Goal: Ask a question

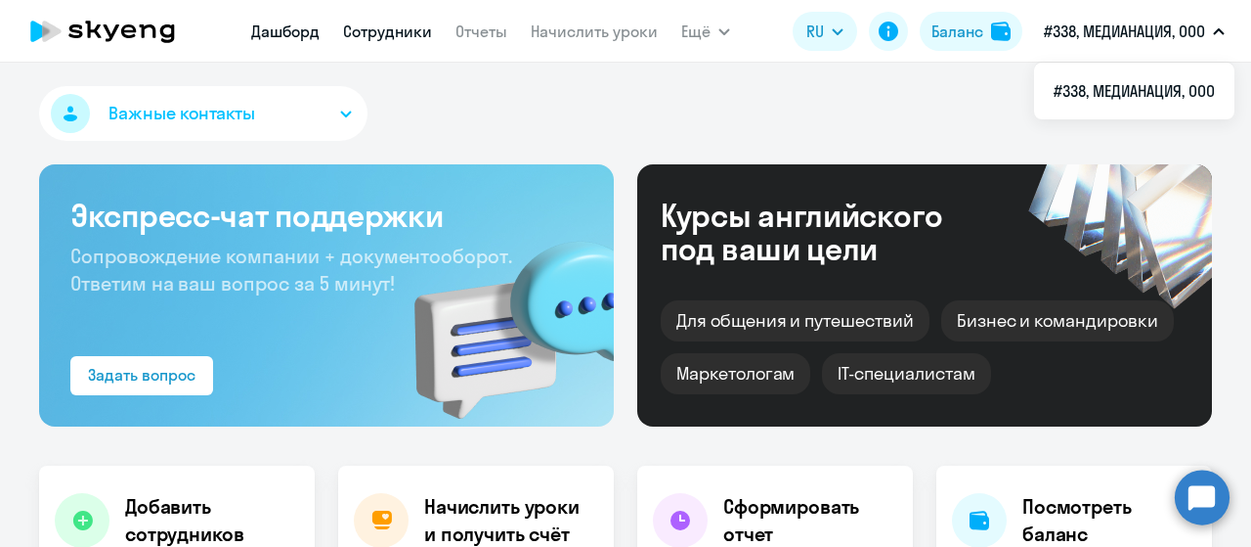
click at [383, 40] on link "Сотрудники" at bounding box center [387, 32] width 89 height 20
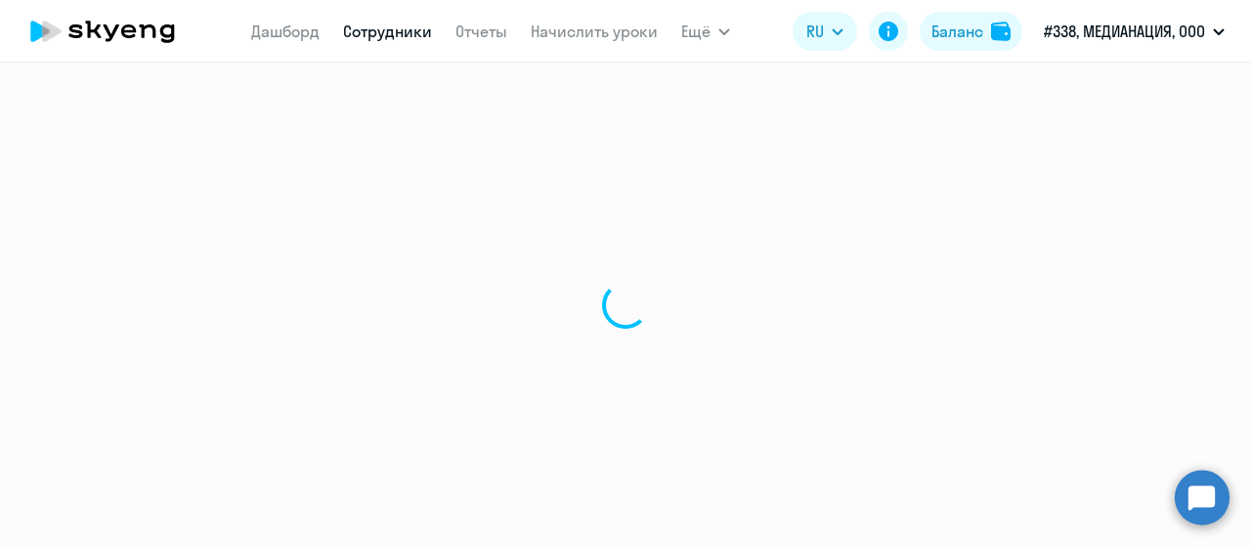
select select "30"
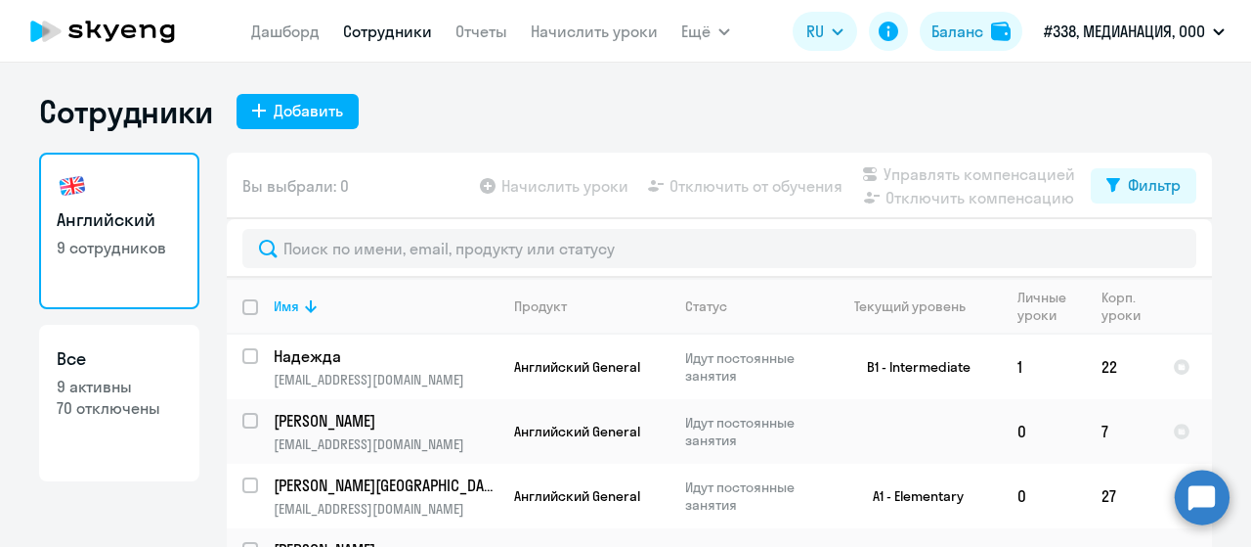
click at [1201, 498] on circle at bounding box center [1202, 496] width 55 height 55
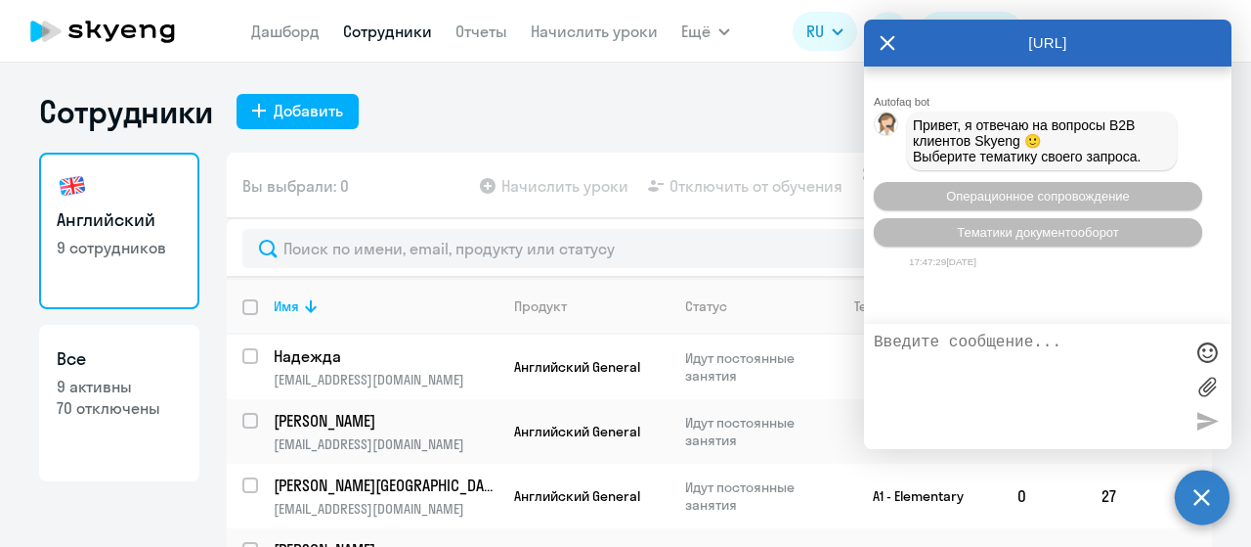
click at [567, 106] on div "Сотрудники Добавить" at bounding box center [625, 111] width 1173 height 39
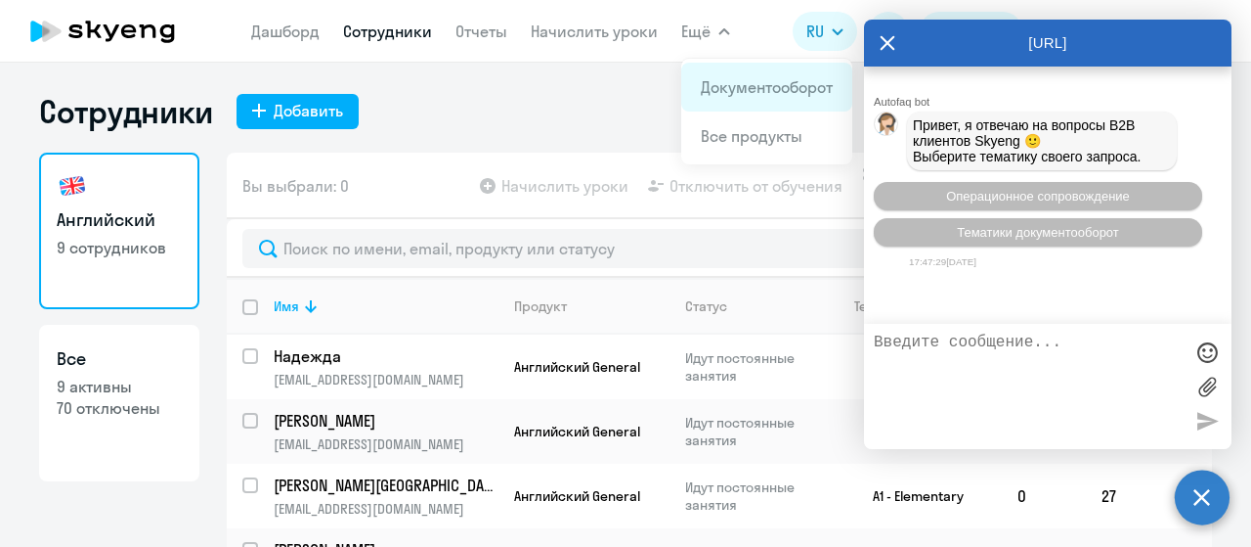
click at [720, 94] on link "Документооборот" at bounding box center [767, 87] width 132 height 20
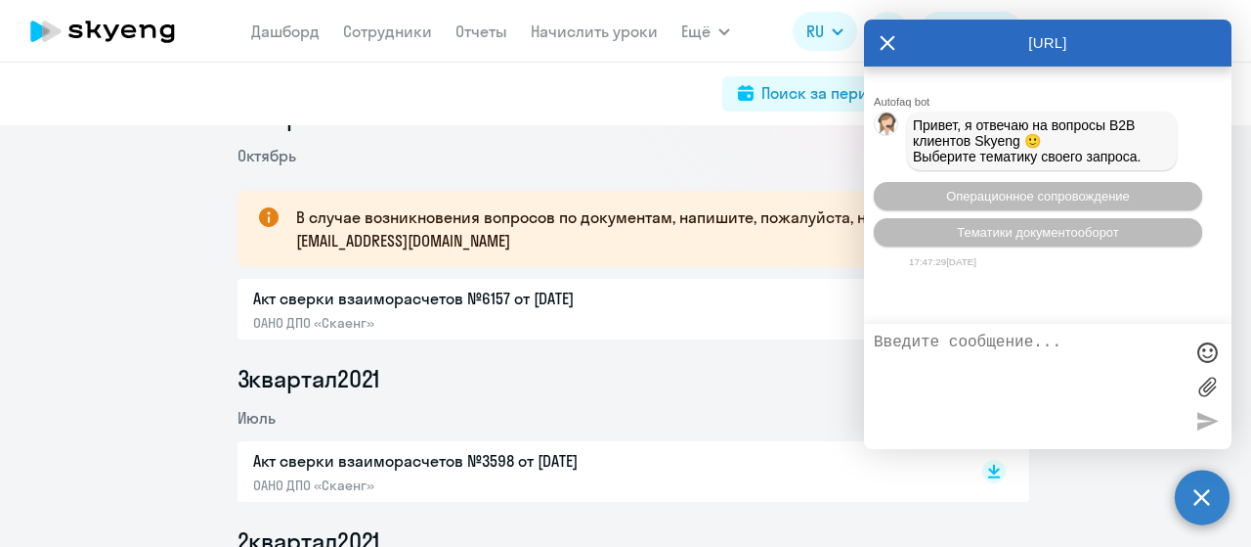
scroll to position [293, 0]
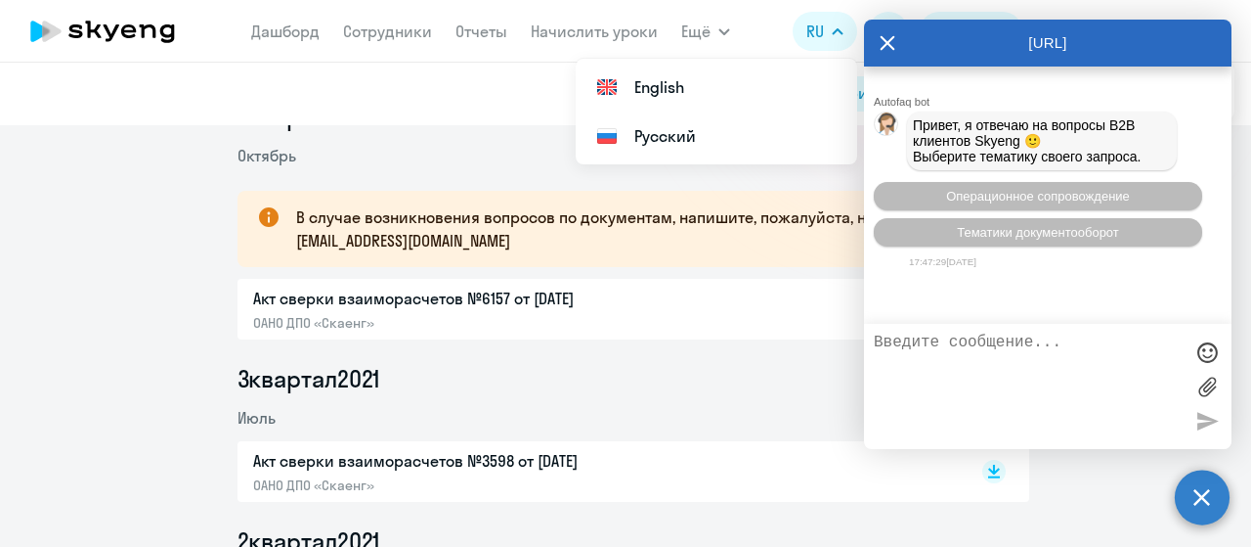
click at [896, 38] on div "[URL]" at bounding box center [1048, 43] width 368 height 47
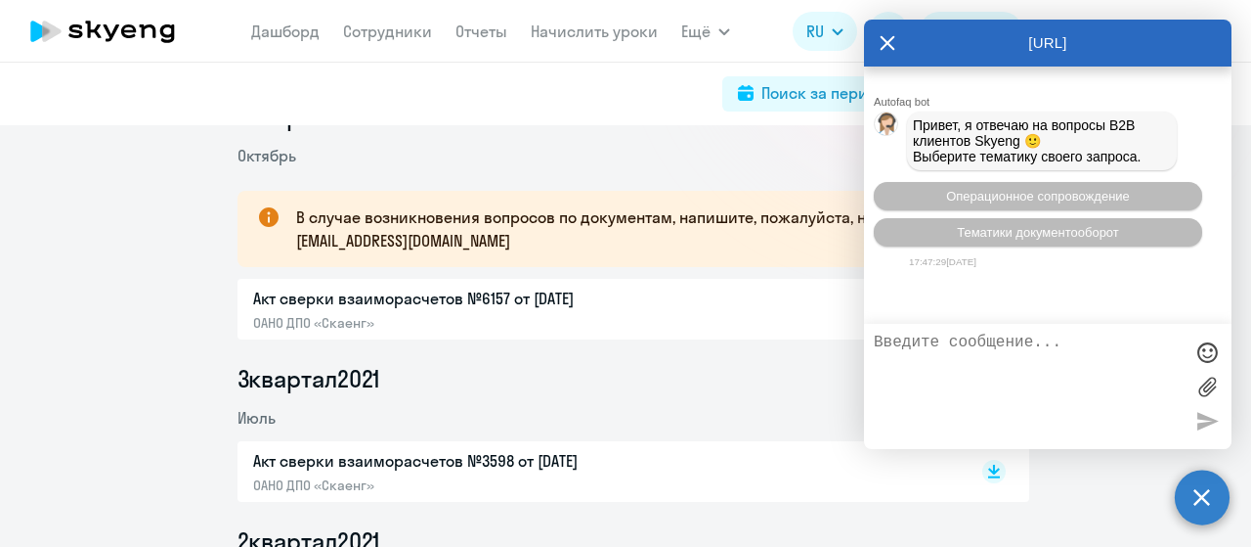
click at [887, 47] on icon at bounding box center [888, 43] width 16 height 47
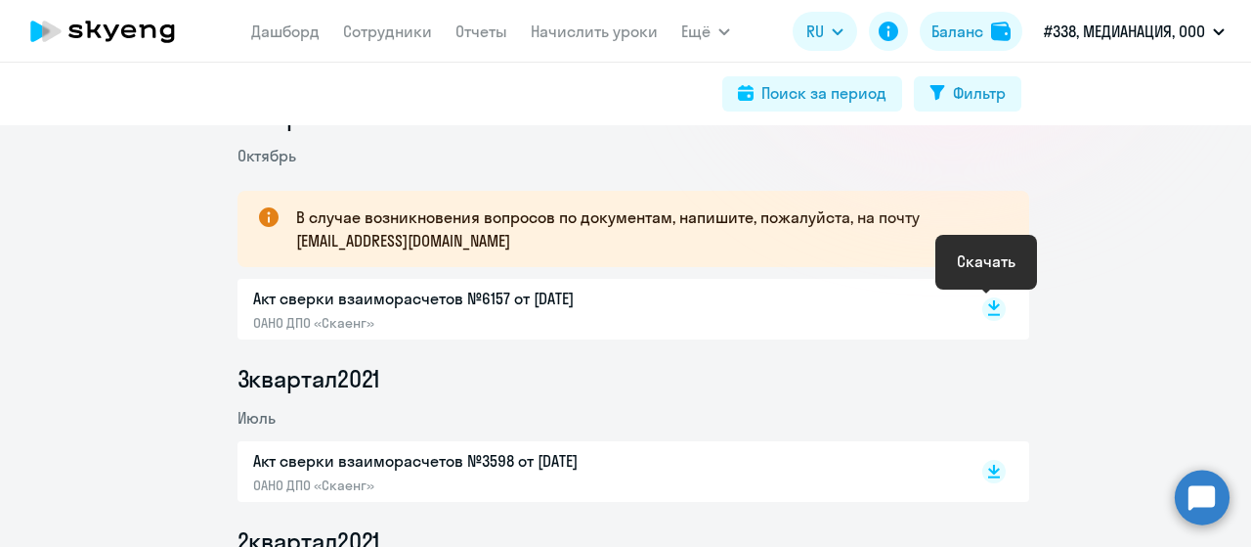
click at [988, 306] on icon at bounding box center [994, 305] width 12 height 10
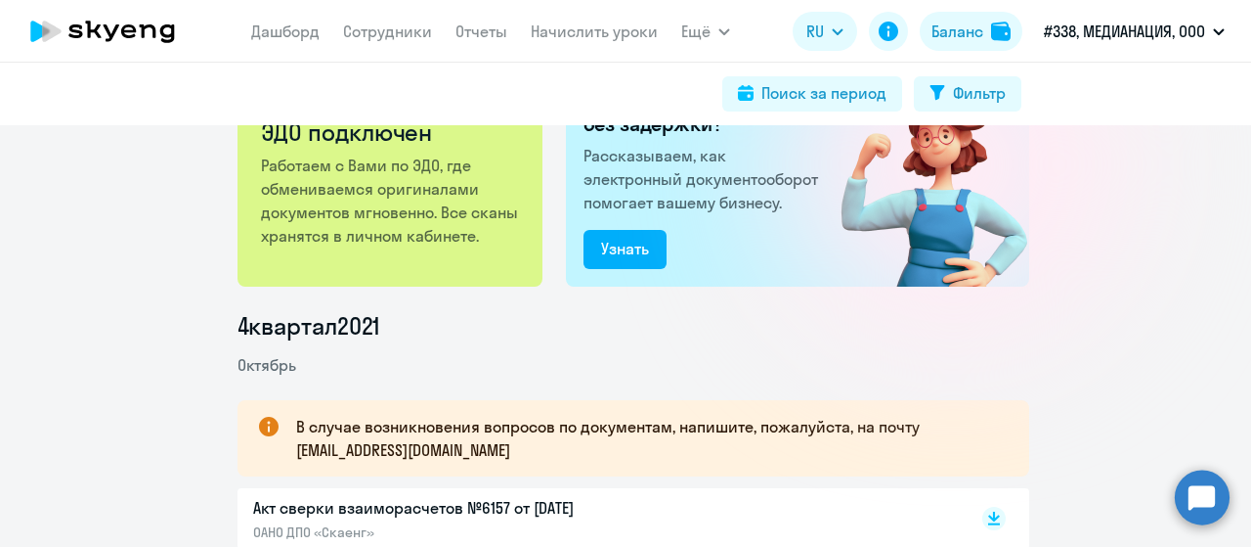
scroll to position [0, 0]
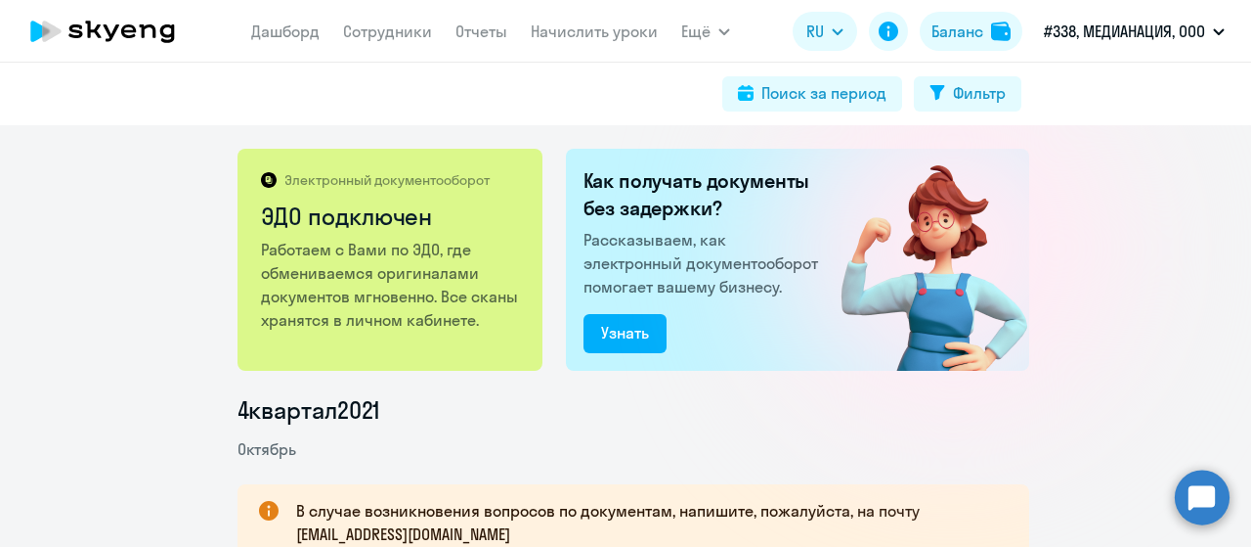
click at [1184, 507] on circle at bounding box center [1202, 496] width 55 height 55
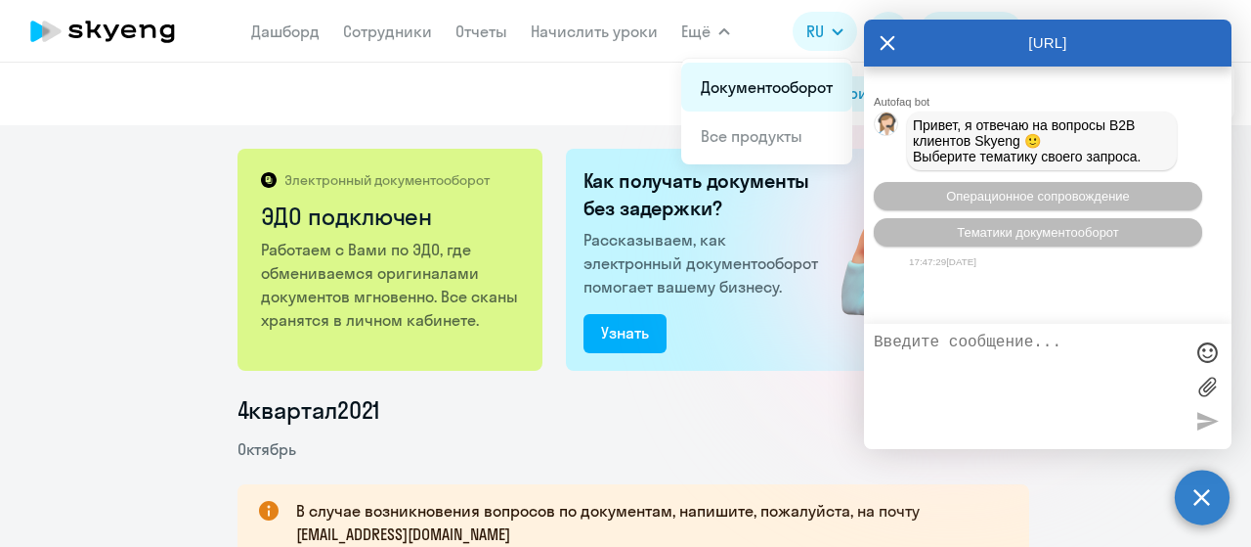
drag, startPoint x: 688, startPoint y: 30, endPoint x: 731, endPoint y: 89, distance: 72.7
click at [730, 51] on div "Ещё Документооборот Все продукты" at bounding box center [705, 31] width 49 height 39
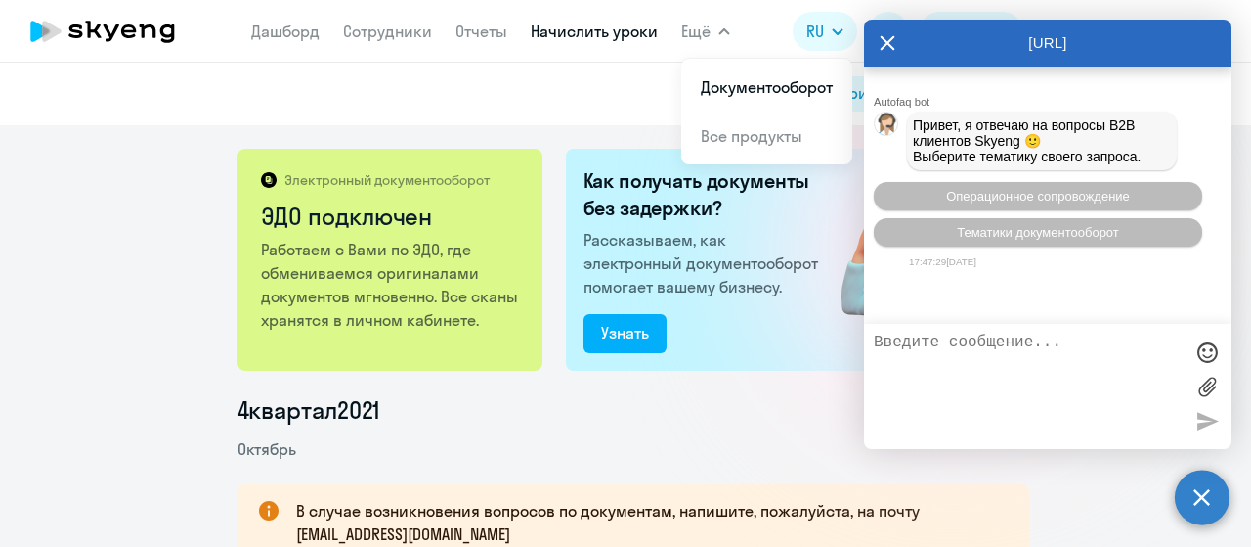
click at [557, 33] on link "Начислить уроки" at bounding box center [594, 32] width 127 height 20
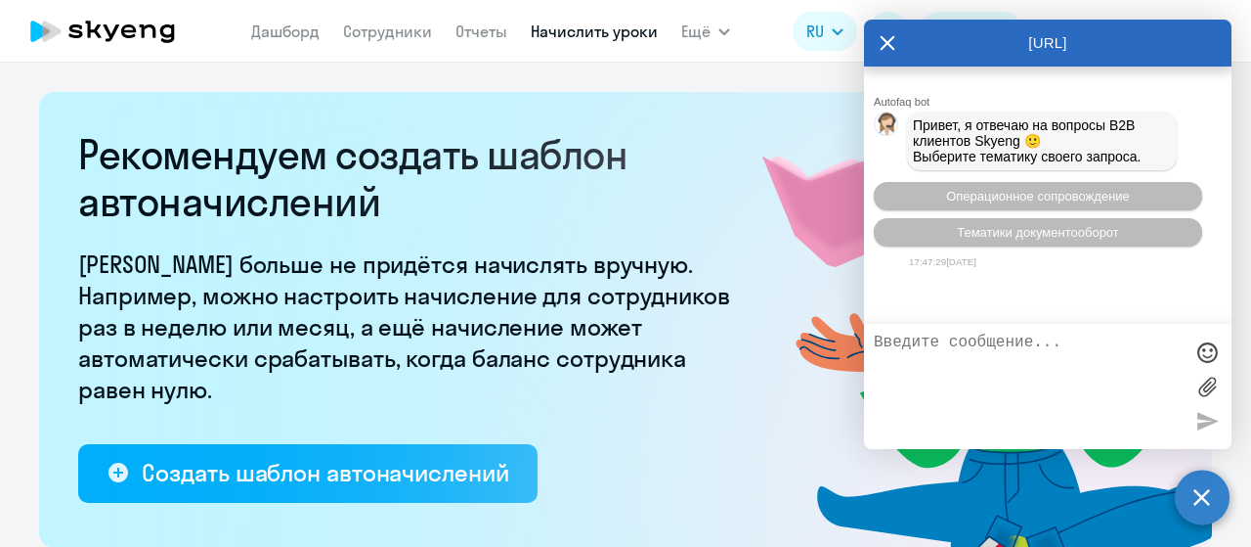
select select "10"
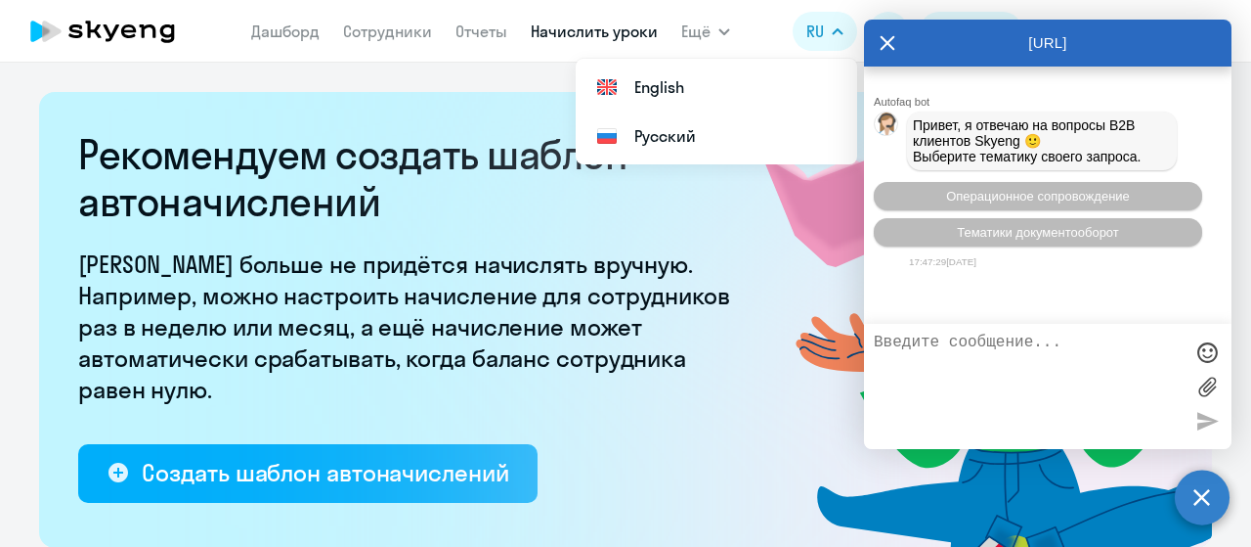
click at [882, 47] on icon at bounding box center [888, 43] width 16 height 47
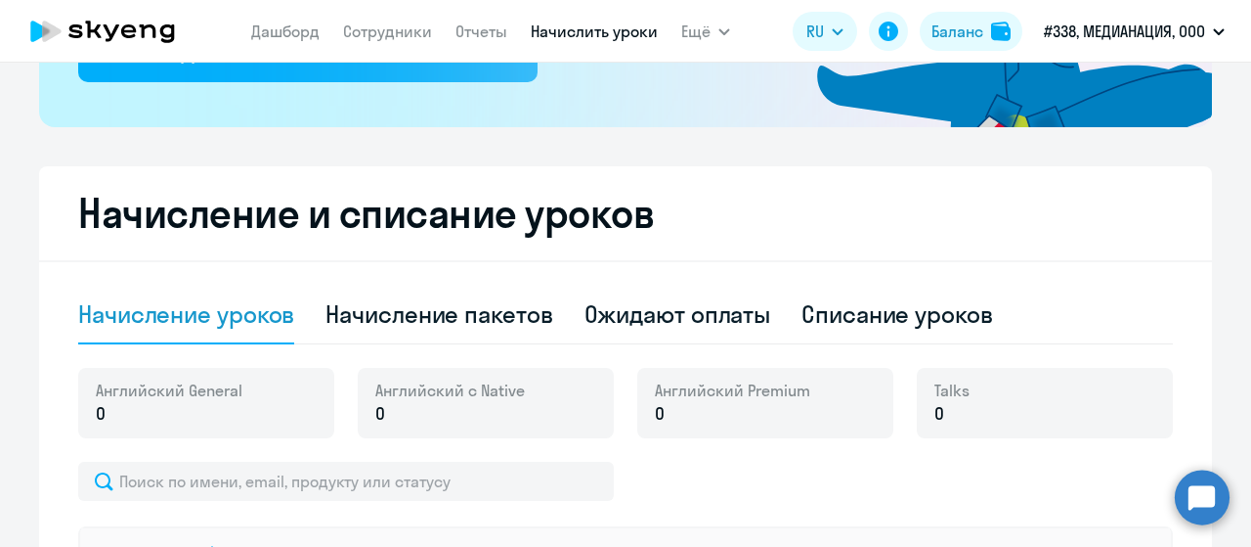
scroll to position [391, 0]
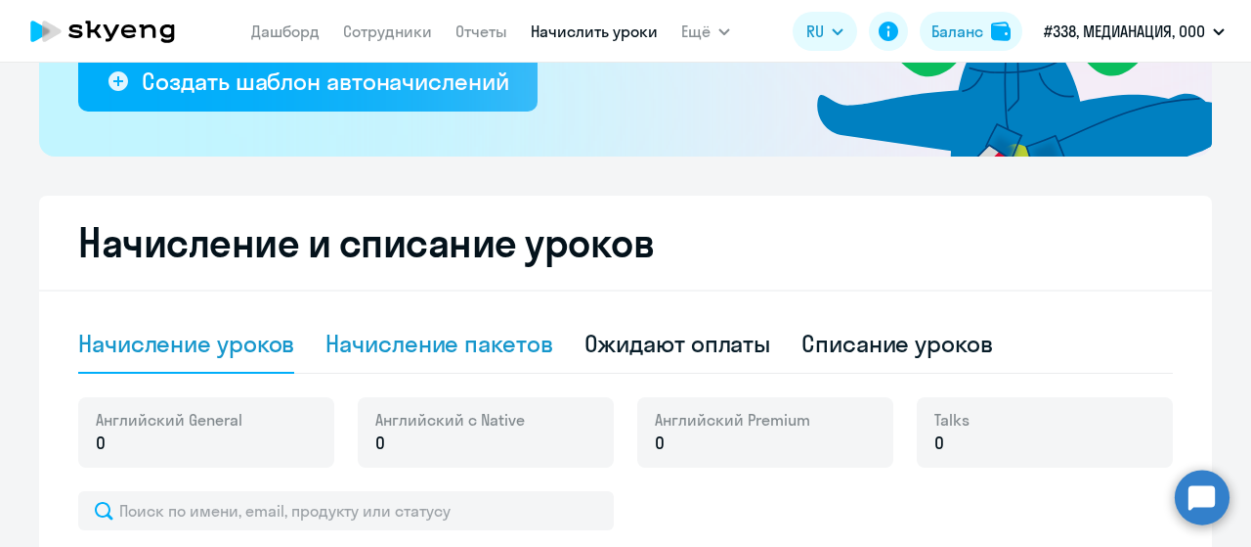
click at [420, 339] on div "Начисление пакетов" at bounding box center [439, 343] width 227 height 31
select select "10"
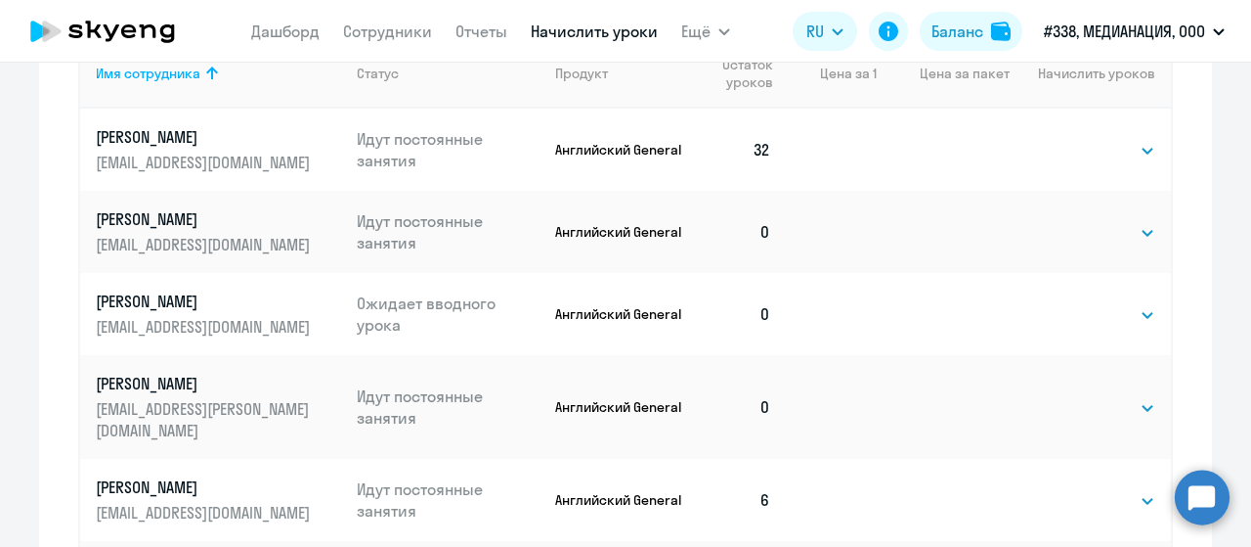
scroll to position [946, 0]
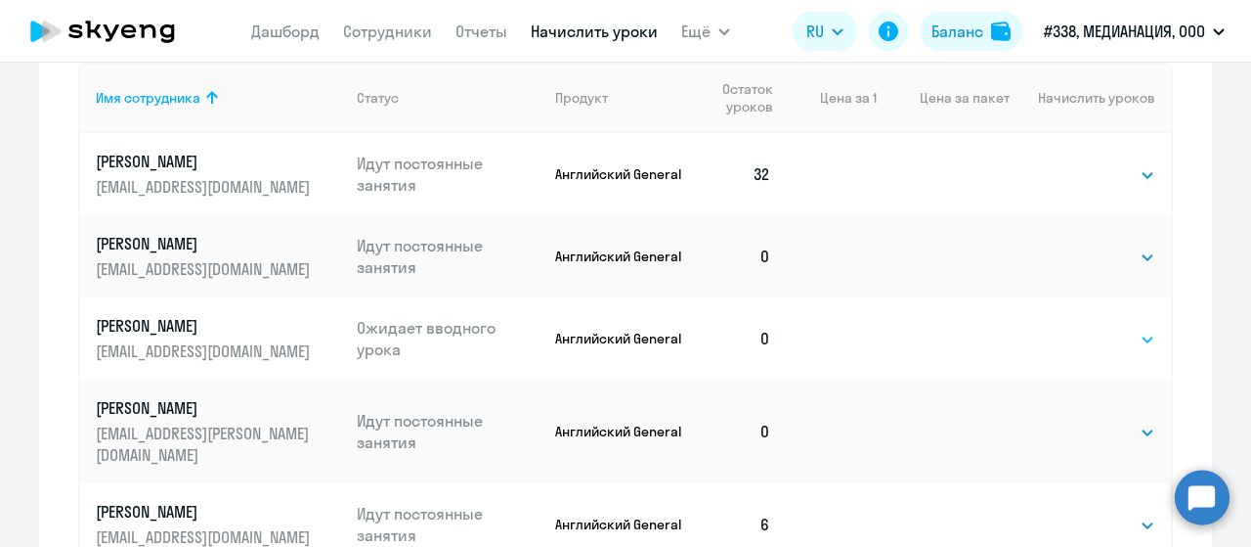
click at [1079, 339] on select "Выбрать 4 8 16 32 64 96 128" at bounding box center [1115, 339] width 80 height 23
select select "32"
click at [1075, 328] on select "Выбрать 4 8 16 32 64 96 128" at bounding box center [1115, 339] width 80 height 23
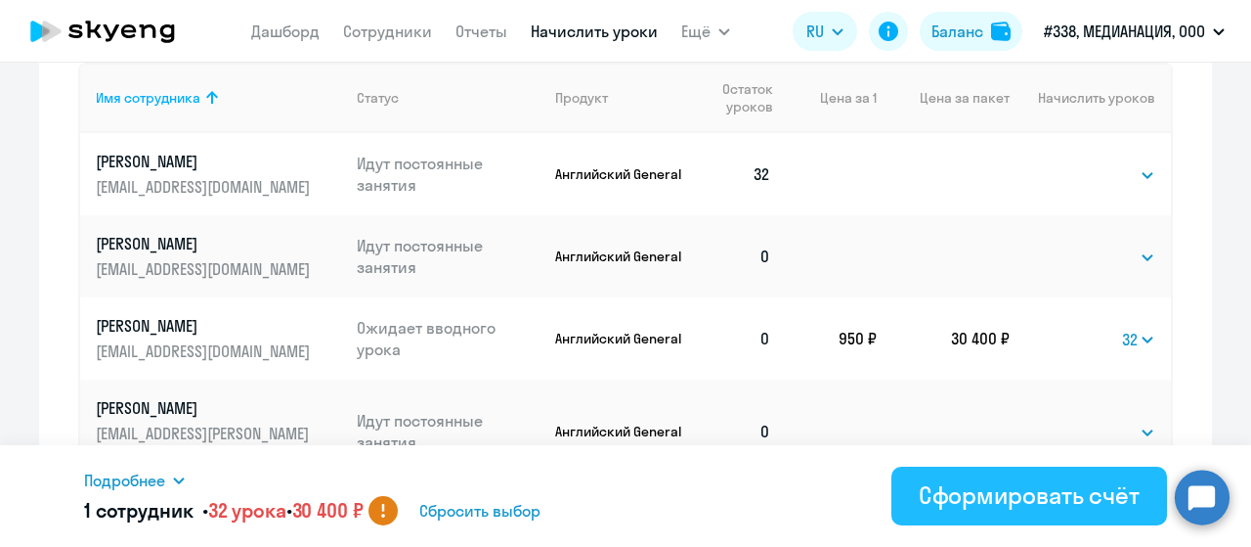
click at [1010, 492] on div "Сформировать счёт" at bounding box center [1029, 494] width 221 height 31
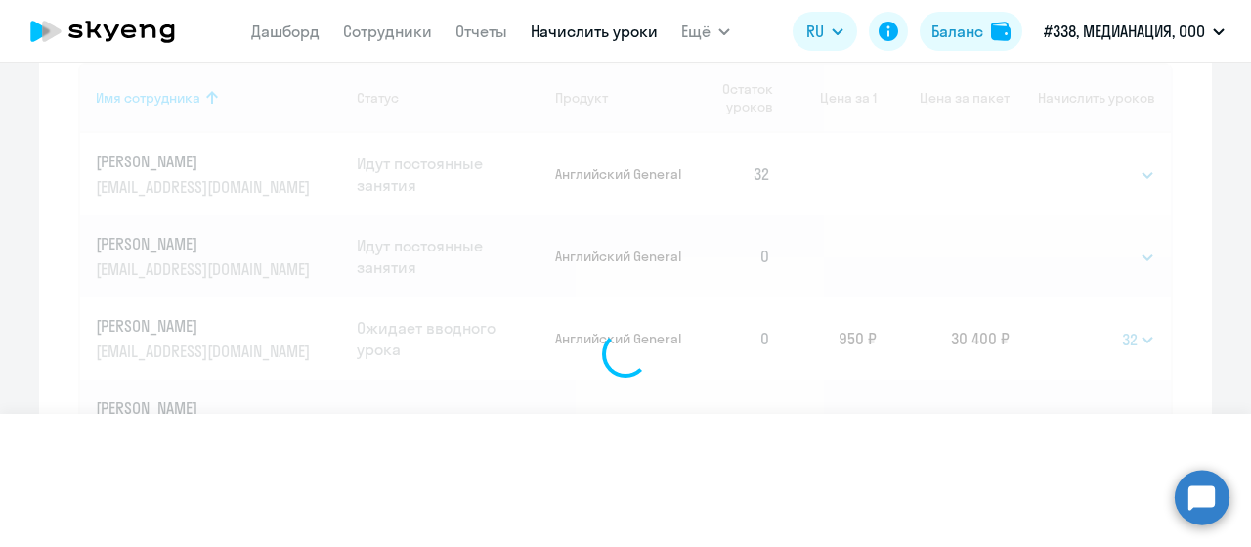
select select
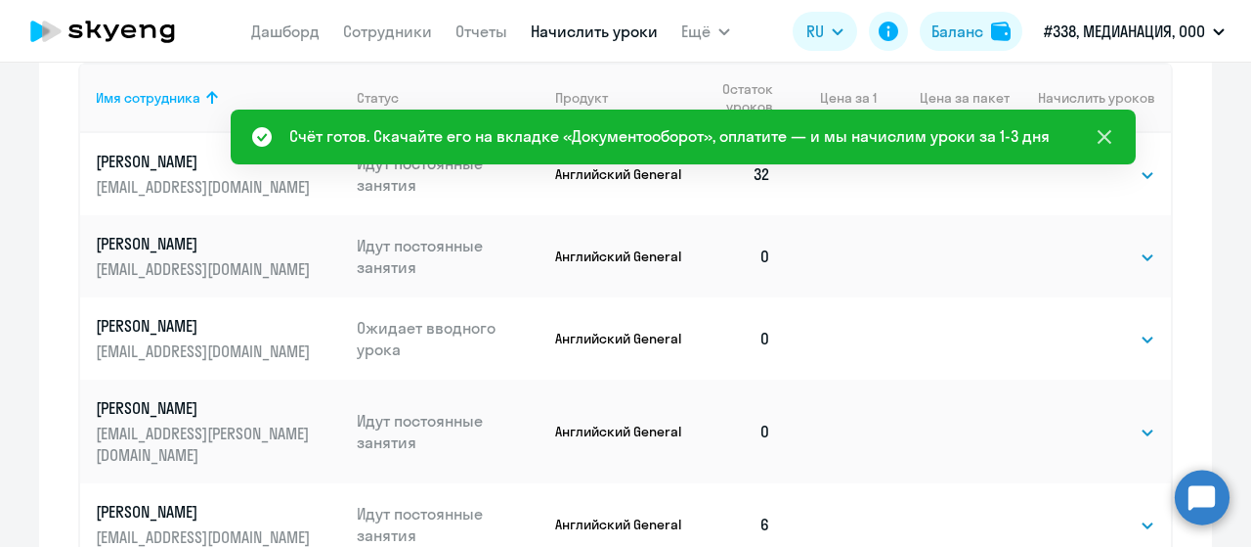
click at [1106, 130] on icon at bounding box center [1104, 136] width 23 height 23
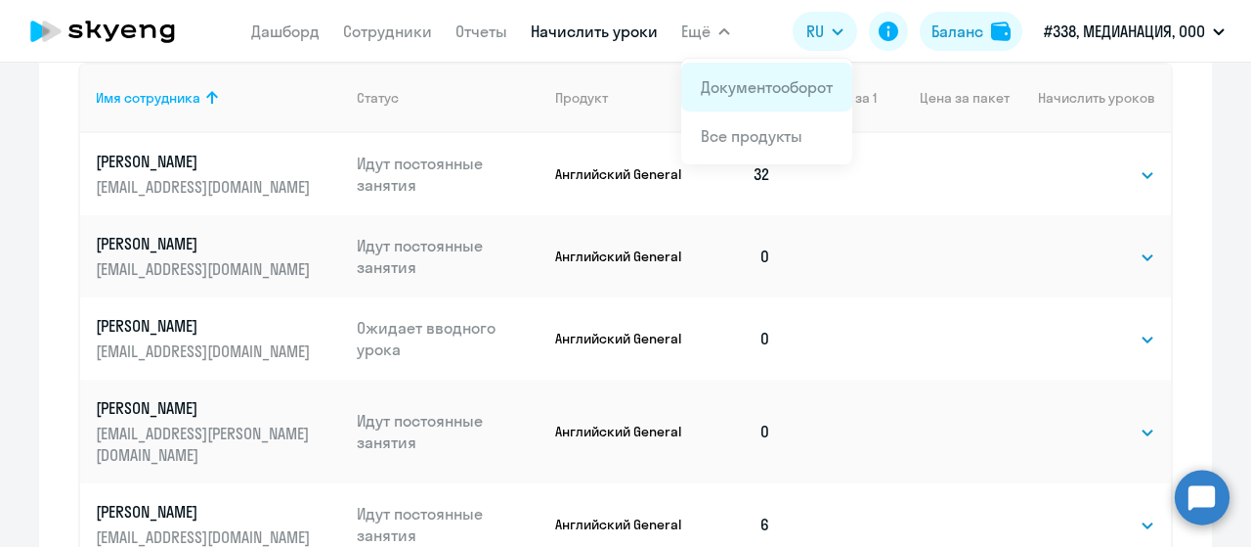
click at [722, 81] on link "Документооборот" at bounding box center [767, 87] width 132 height 20
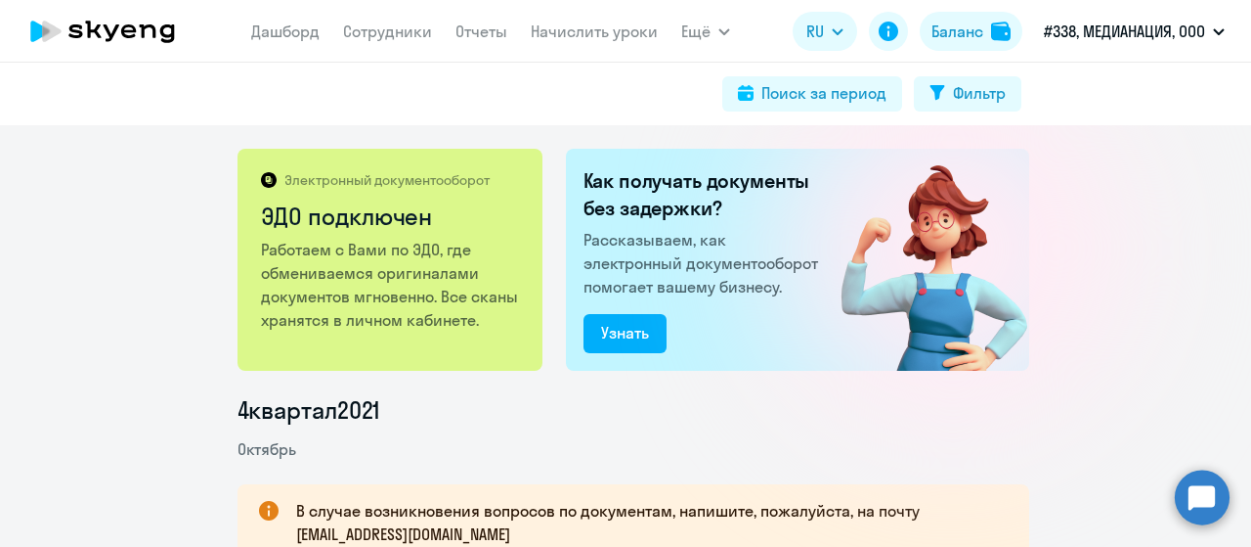
click at [1209, 502] on circle at bounding box center [1202, 496] width 55 height 55
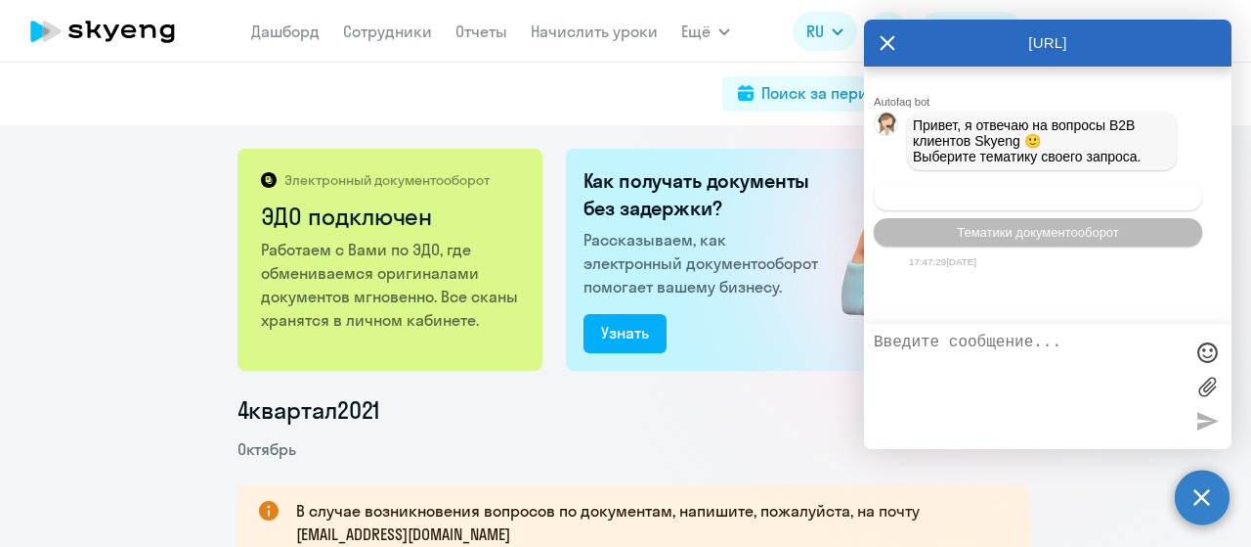
click at [1037, 207] on button "Операционное сопровождение" at bounding box center [1038, 196] width 328 height 28
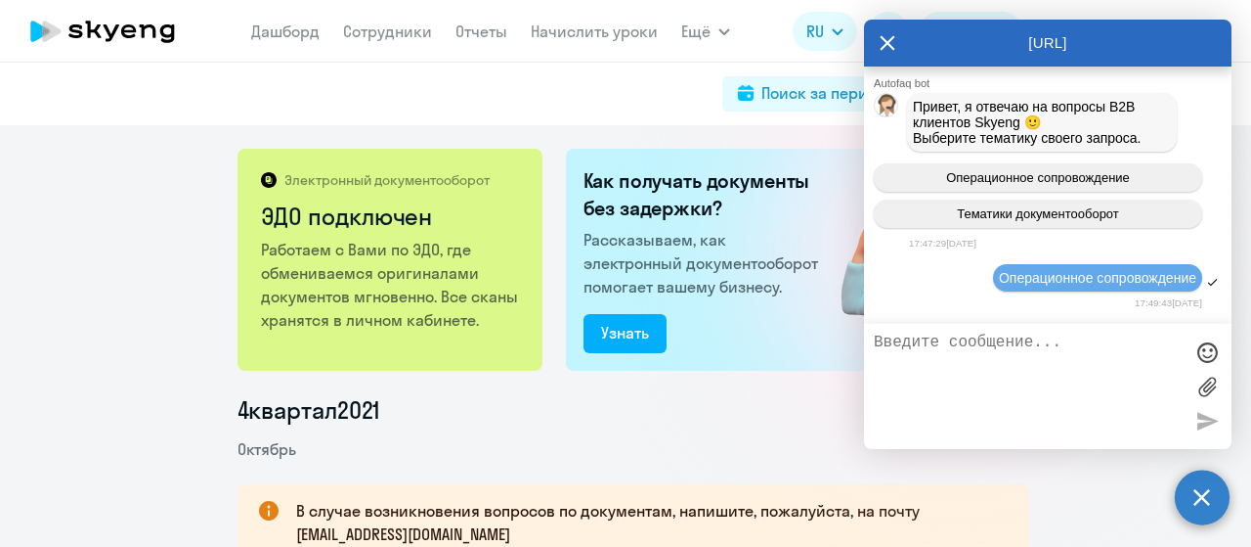
scroll to position [137, 0]
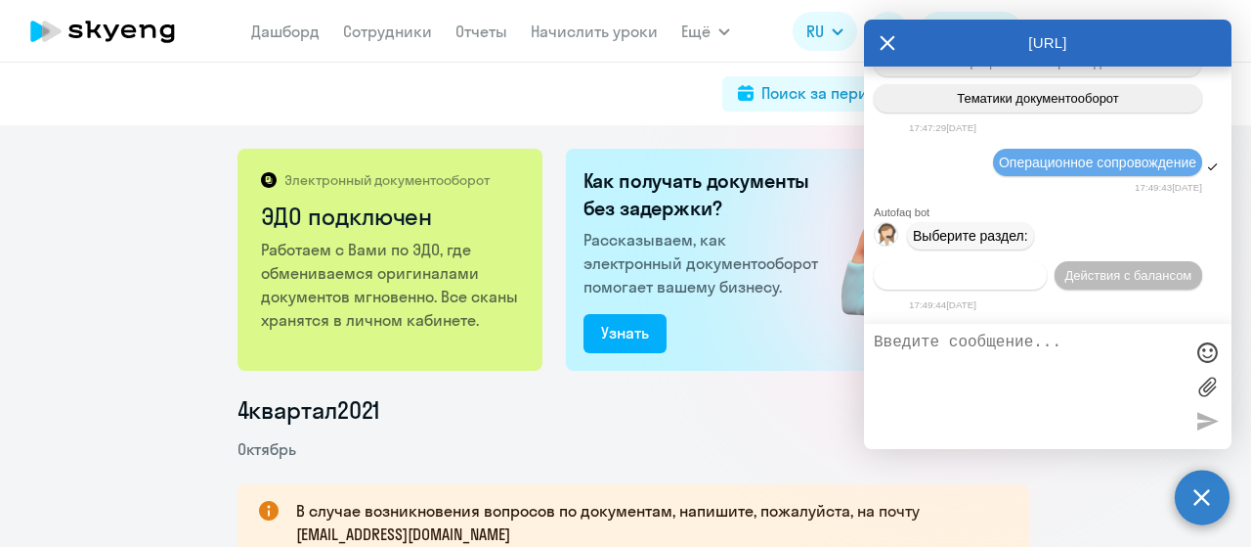
click at [983, 278] on span "Действия по сотрудникам" at bounding box center [961, 275] width 152 height 15
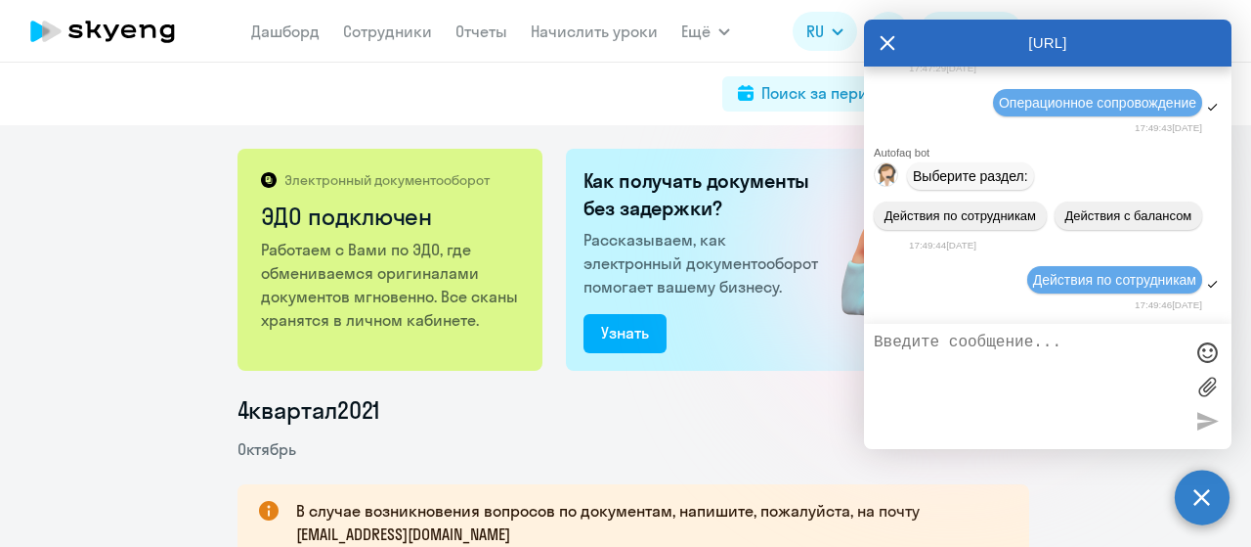
scroll to position [425, 0]
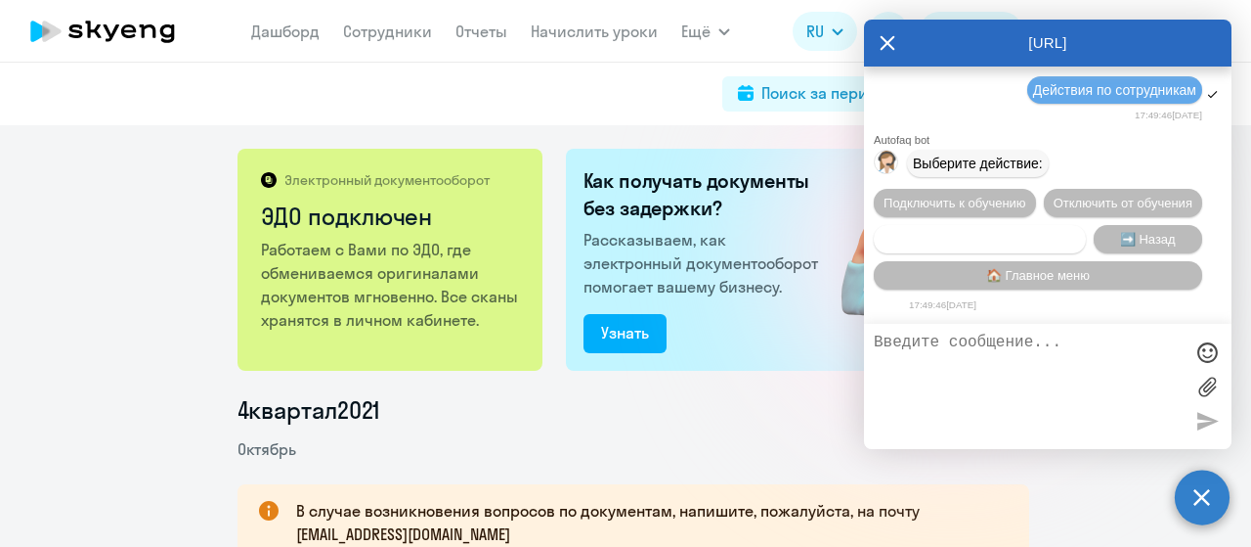
click at [975, 236] on span "Сотруднику нужна помощь" at bounding box center [979, 239] width 158 height 15
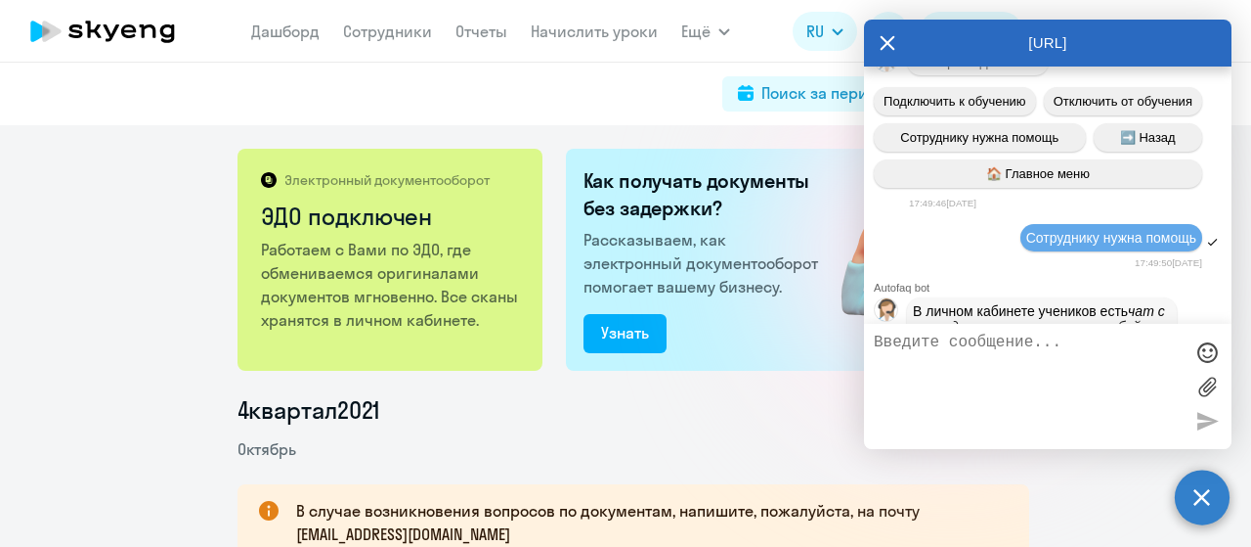
scroll to position [1102, 0]
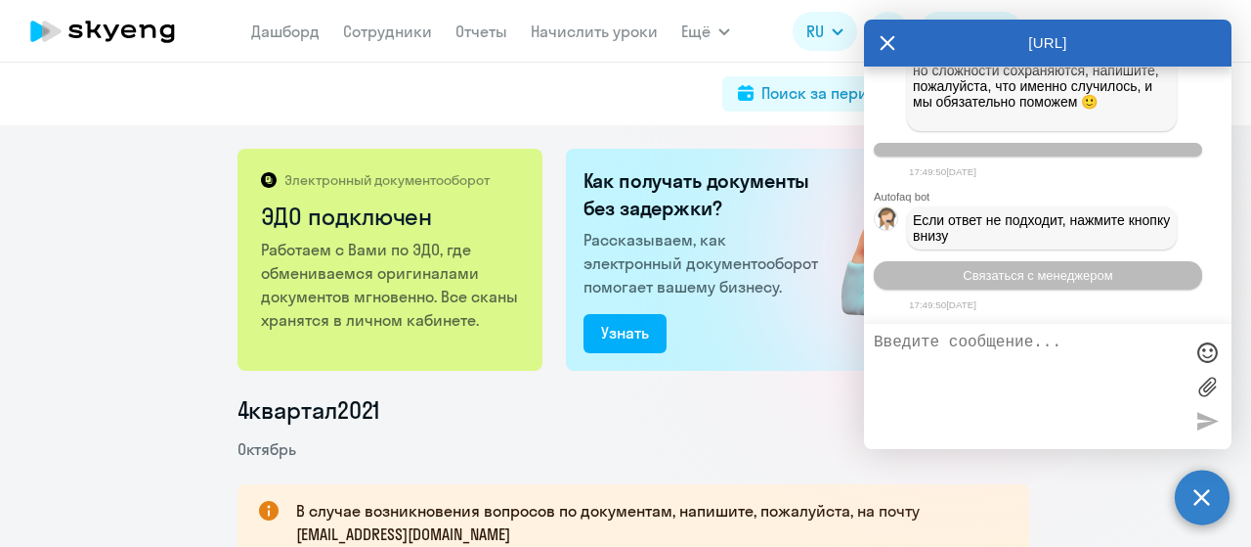
click at [964, 372] on textarea at bounding box center [1028, 386] width 309 height 106
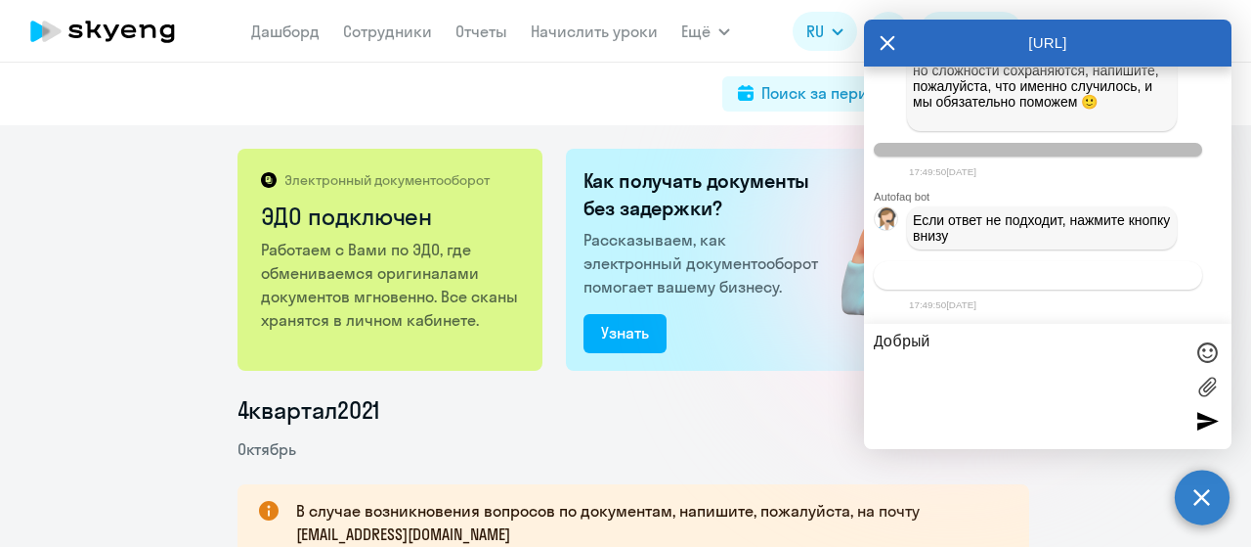
click at [1064, 275] on span "Связаться с менеджером" at bounding box center [1038, 275] width 150 height 15
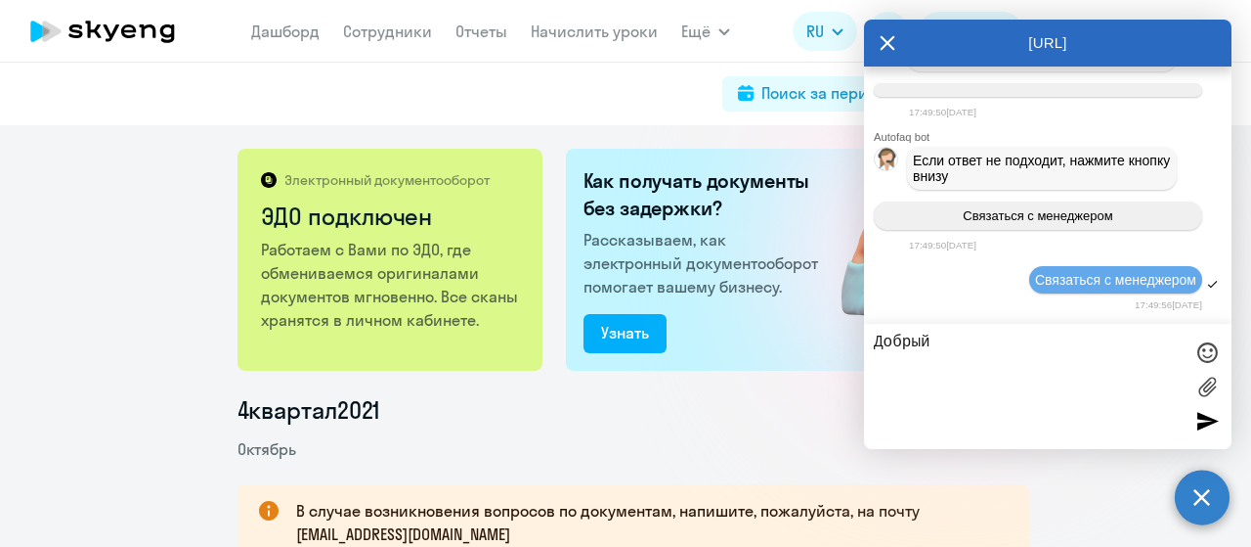
scroll to position [1161, 0]
click at [979, 340] on textarea "Добрый" at bounding box center [1028, 386] width 309 height 106
type textarea "Добрый день!"
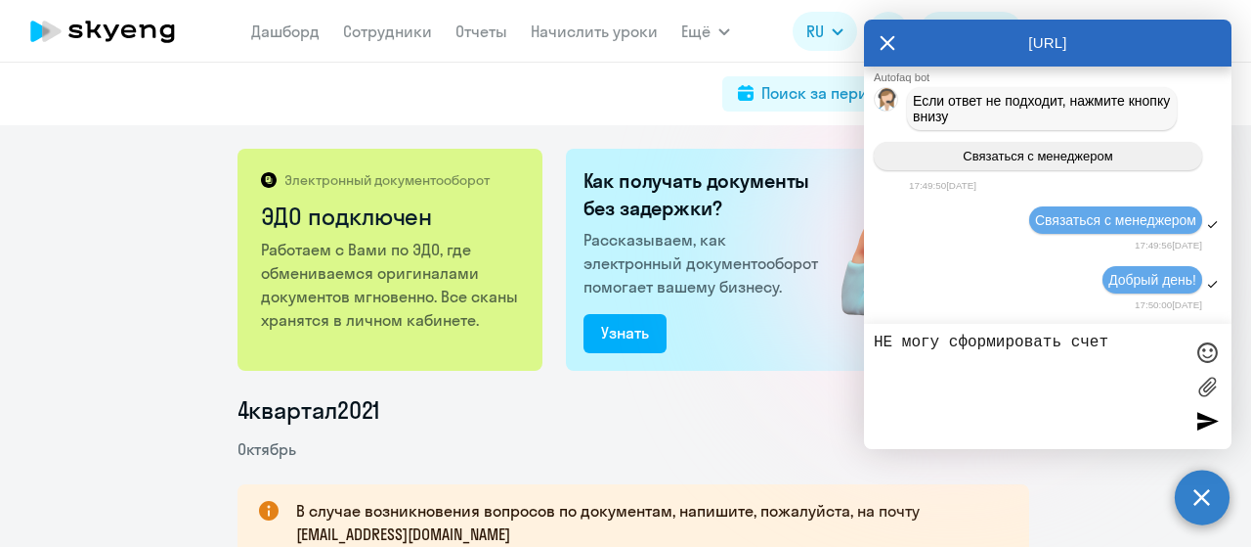
click at [896, 341] on textarea "НЕ могу сформировать счет" at bounding box center [1028, 386] width 309 height 106
click at [1126, 342] on textarea "Не могу сформировать счет" at bounding box center [1028, 386] width 309 height 106
click at [1077, 342] on textarea "Не могу сформировать счет" at bounding box center [1028, 386] width 309 height 106
drag, startPoint x: 1075, startPoint y: 342, endPoint x: 1109, endPoint y: 343, distance: 33.3
click at [1075, 342] on textarea "Не могу сформировать счет" at bounding box center [1028, 386] width 309 height 106
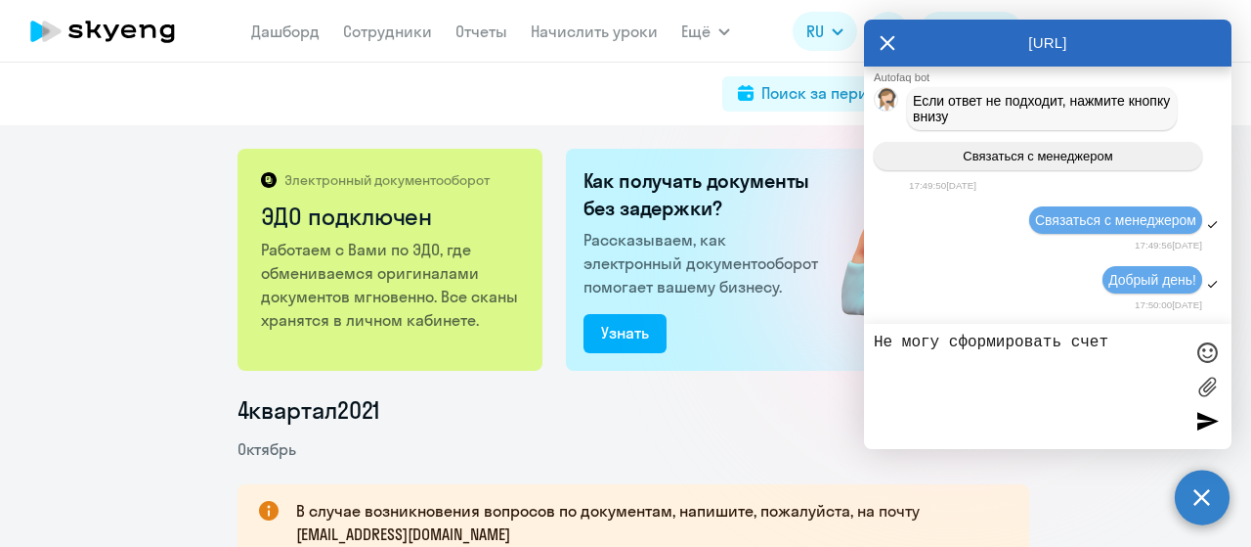
click at [1072, 343] on textarea "Не могу сформировать счет" at bounding box center [1028, 386] width 309 height 106
click at [1134, 337] on textarea "Не могу сформировать счет" at bounding box center [1028, 386] width 309 height 106
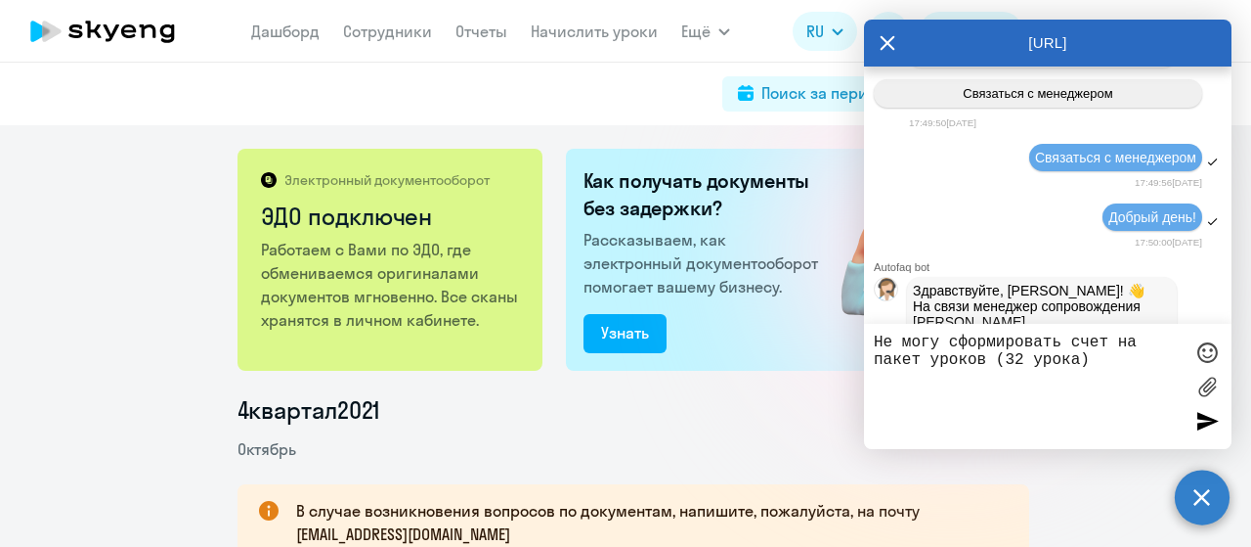
scroll to position [1360, 0]
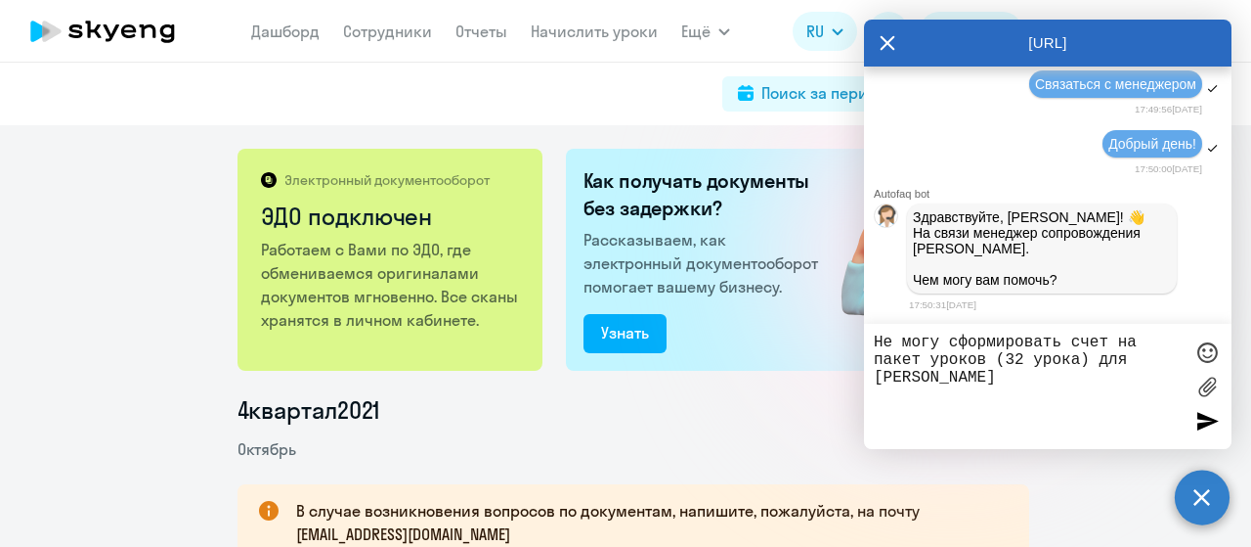
type textarea "Не могу сформировать счет на пакет уроков (32 урока) для Дмитрия Волкова"
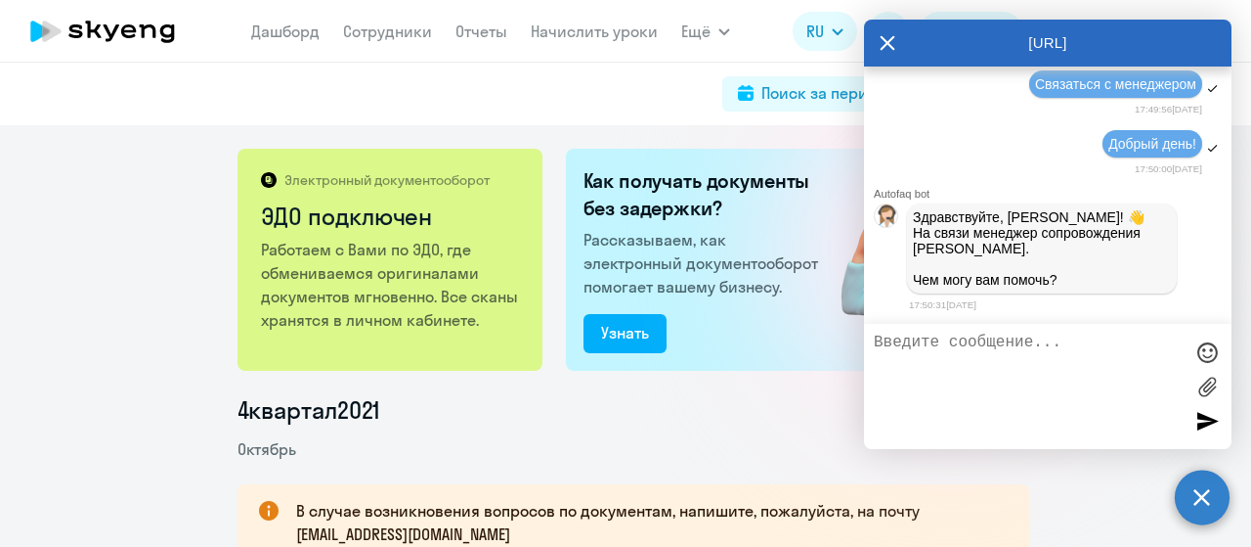
scroll to position [1435, 0]
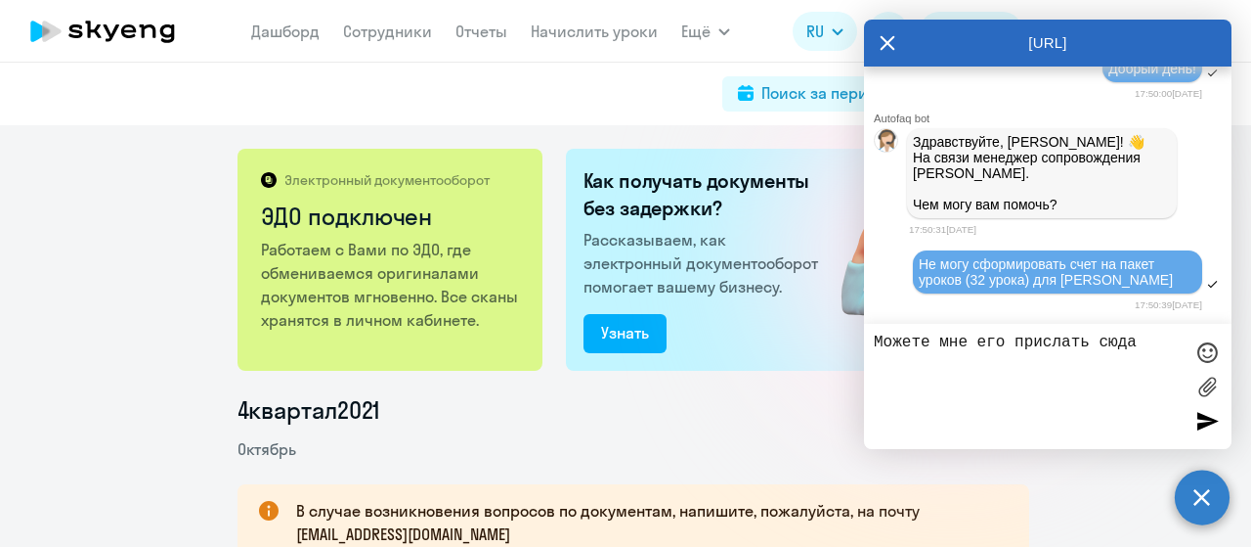
type textarea "Можете мне его прислать сюда?"
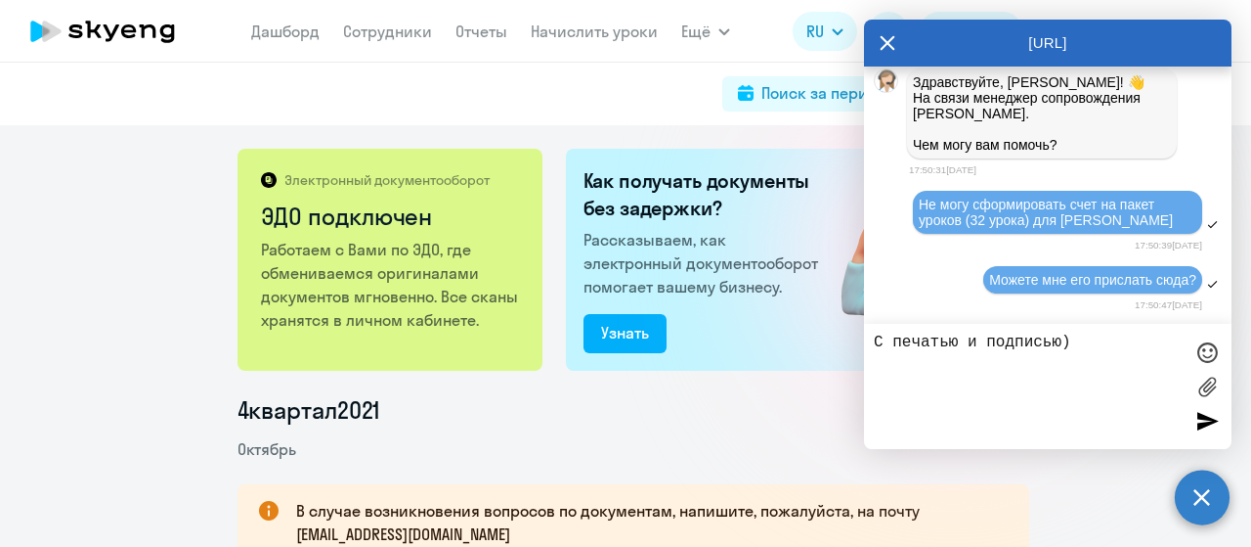
type textarea "С печатью и подписью)"
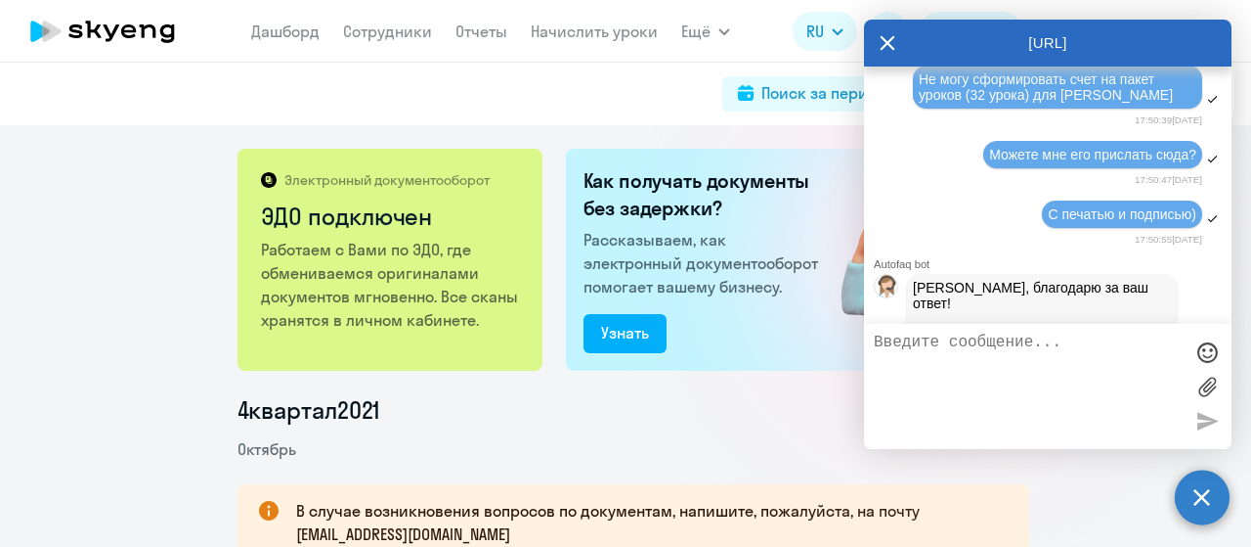
scroll to position [1709, 0]
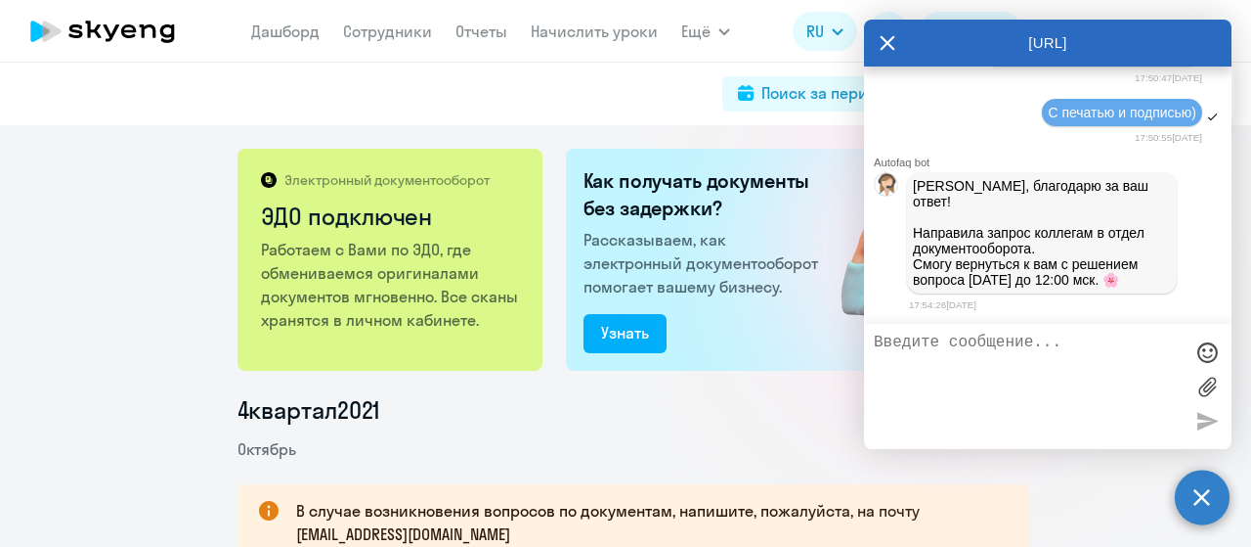
click at [973, 356] on textarea at bounding box center [1028, 386] width 309 height 106
type textarea "буду ждать"
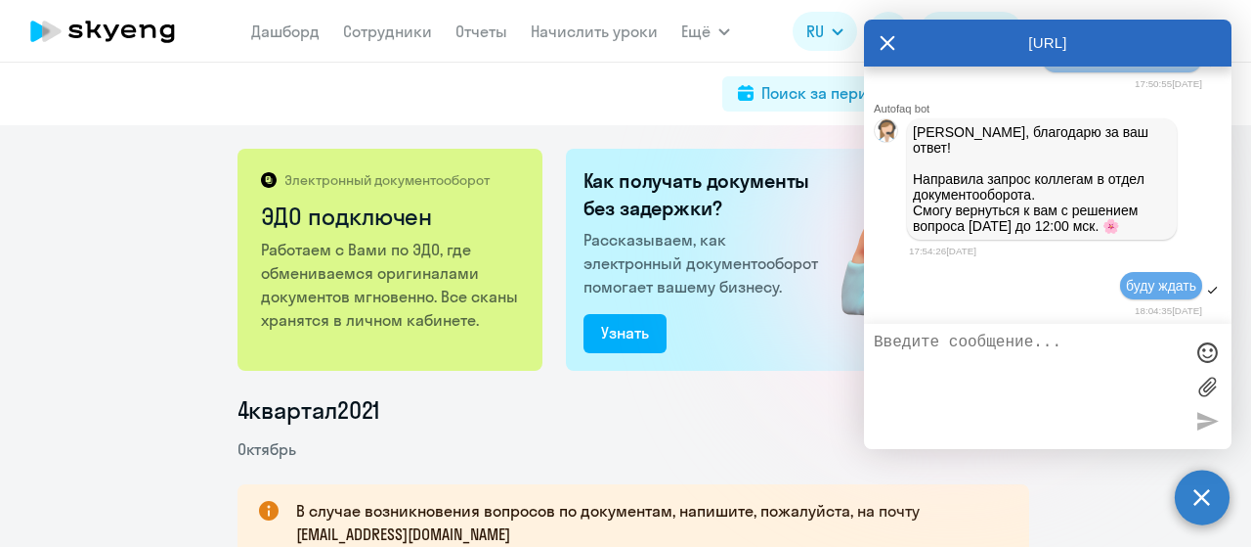
scroll to position [1768, 0]
